Goal: Task Accomplishment & Management: Manage account settings

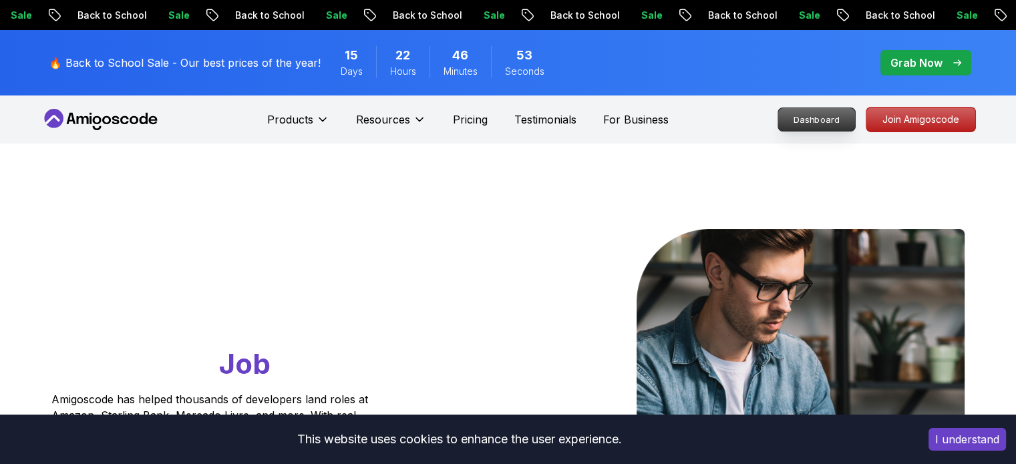
click at [832, 110] on p "Dashboard" at bounding box center [816, 119] width 77 height 23
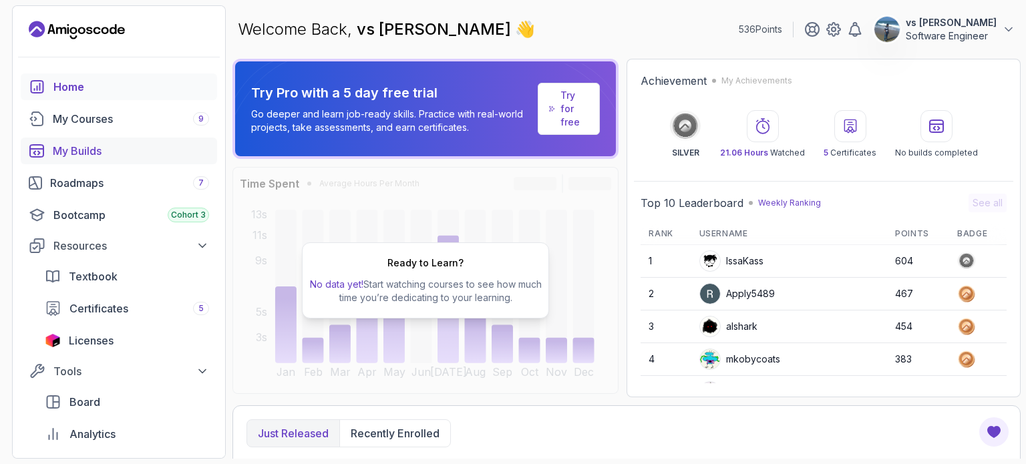
click at [89, 147] on div "My Builds" at bounding box center [131, 151] width 156 height 16
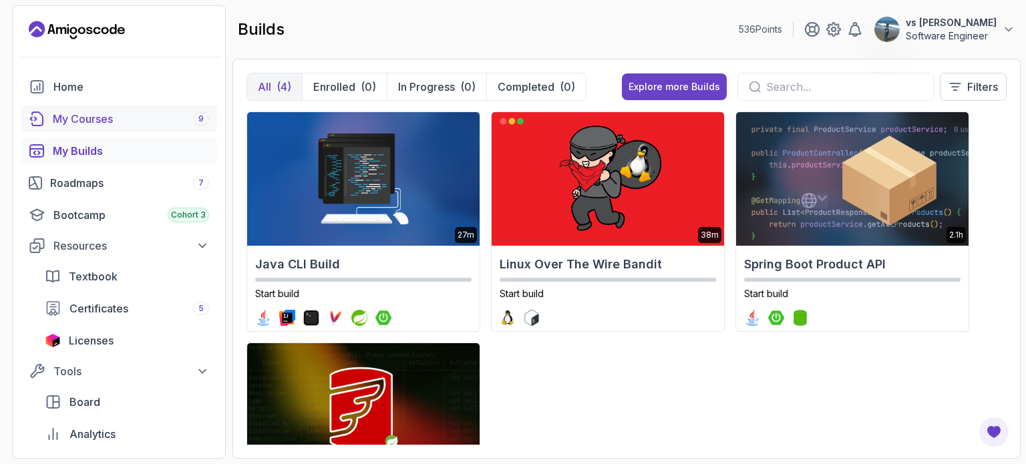
click at [102, 115] on div "My Courses 9" at bounding box center [131, 119] width 156 height 16
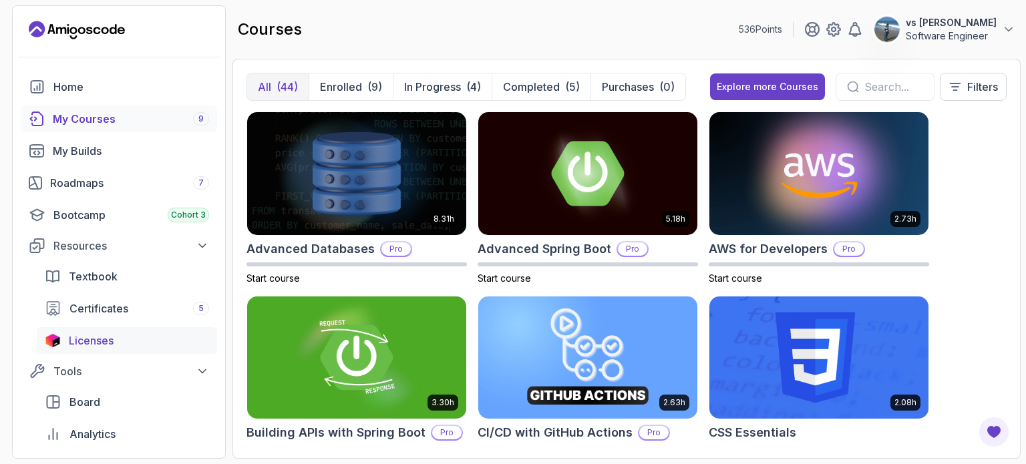
click at [77, 338] on span "Licenses" at bounding box center [91, 341] width 45 height 16
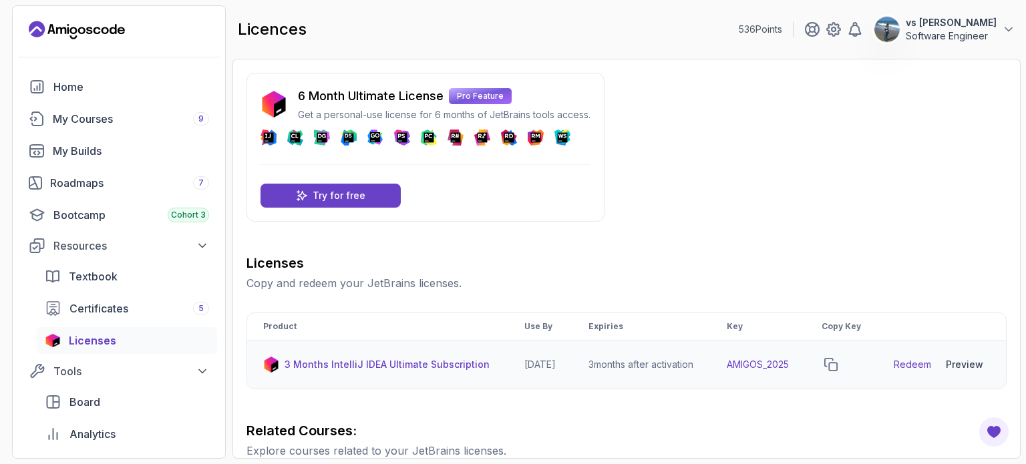
scroll to position [72, 0]
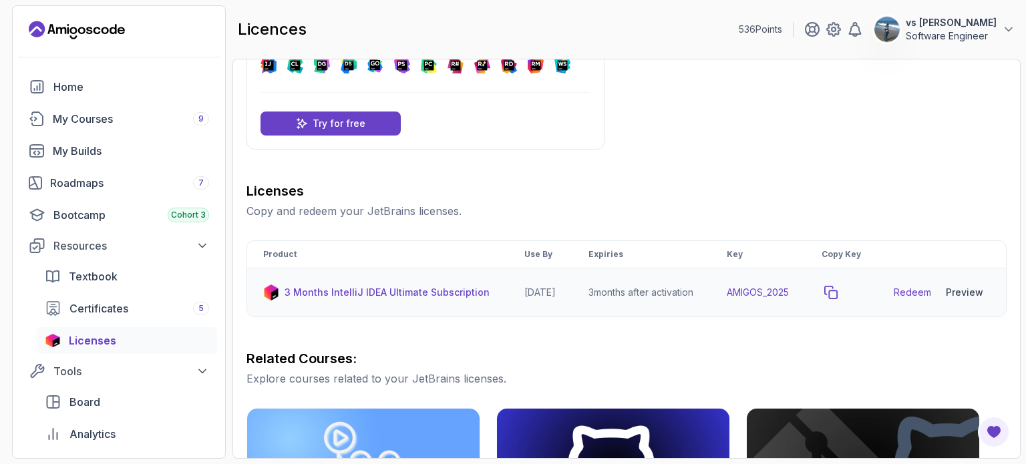
click at [837, 299] on icon "copy-button" at bounding box center [831, 293] width 12 height 12
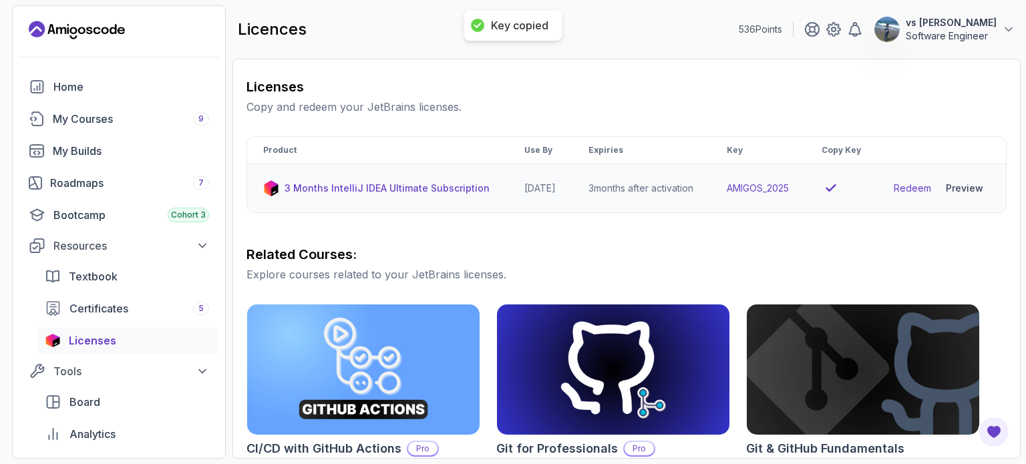
scroll to position [178, 0]
